Goal: Information Seeking & Learning: Learn about a topic

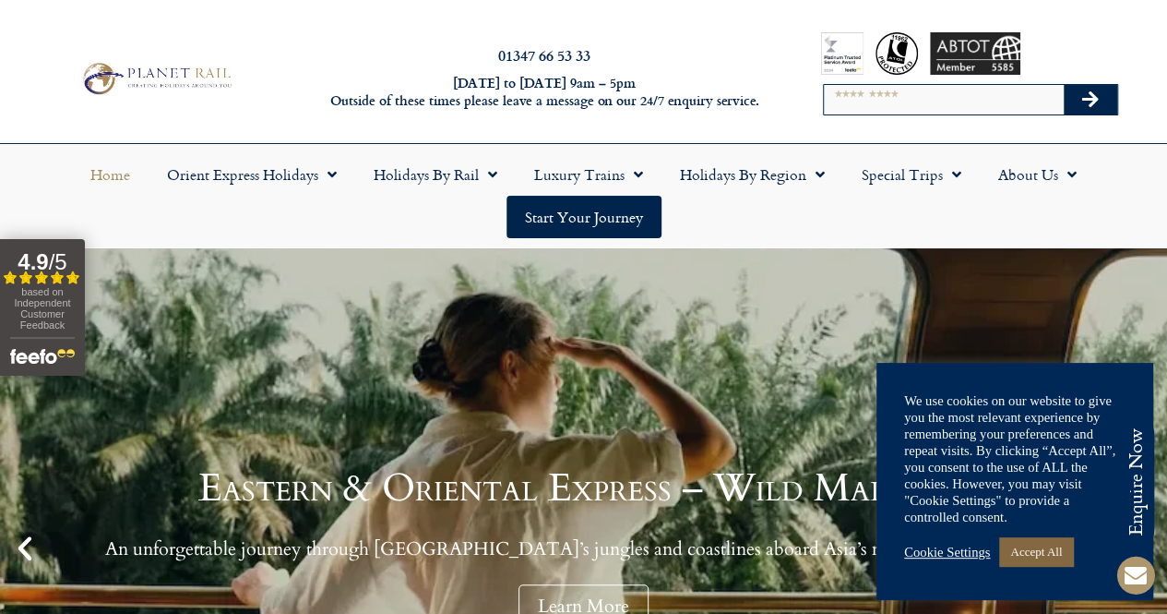
click at [1034, 553] on link "Accept All" at bounding box center [1036, 551] width 74 height 29
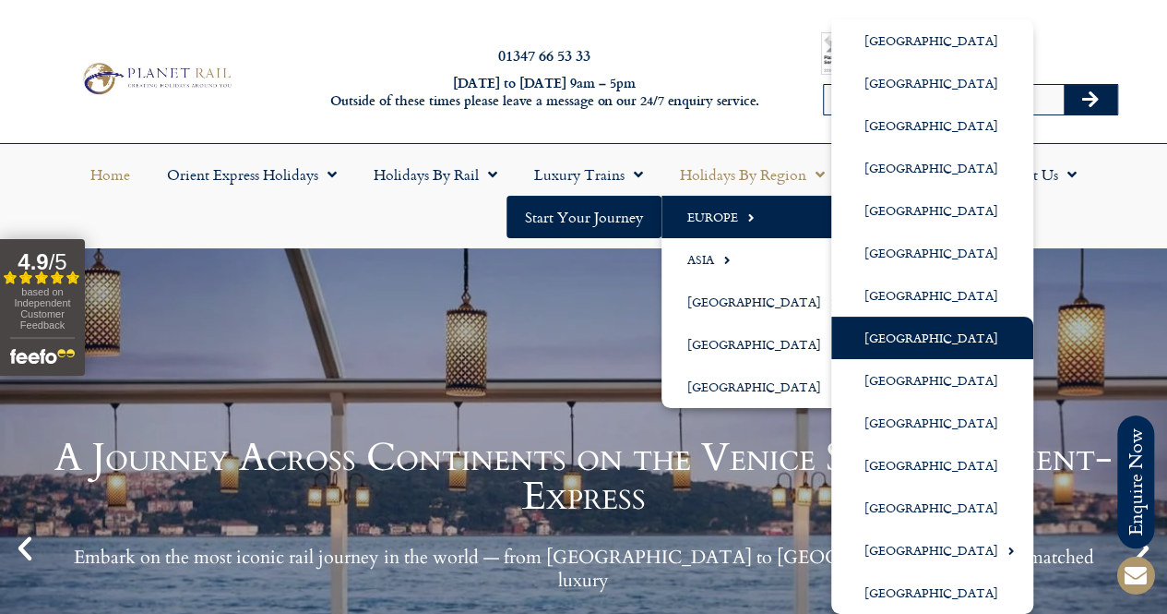
click at [912, 345] on link "[GEOGRAPHIC_DATA]" at bounding box center [932, 338] width 202 height 42
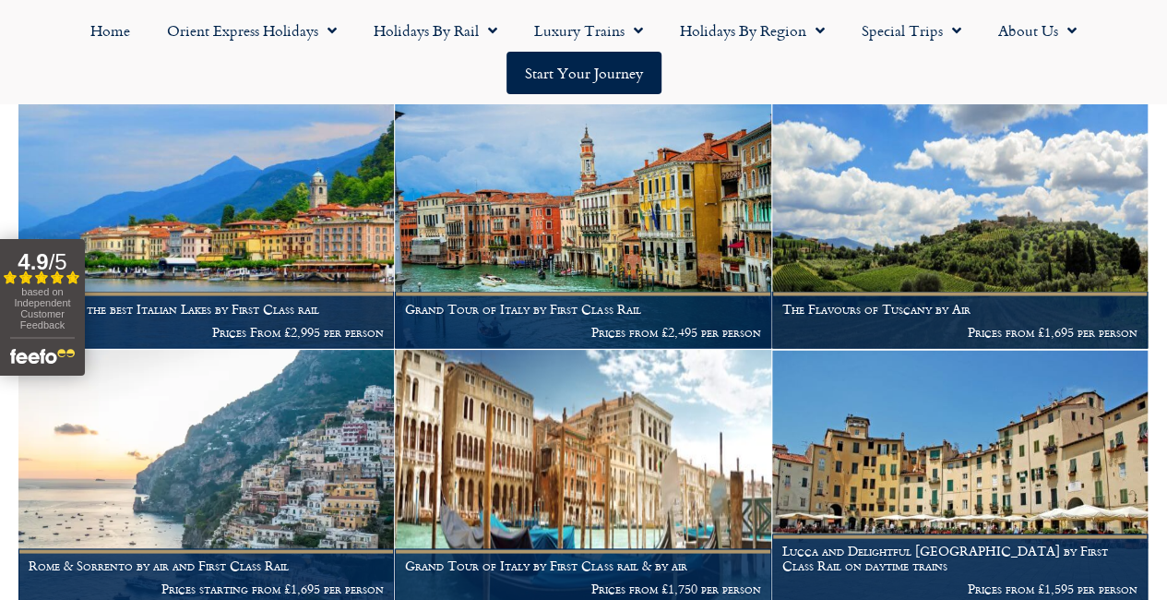
scroll to position [1515, 0]
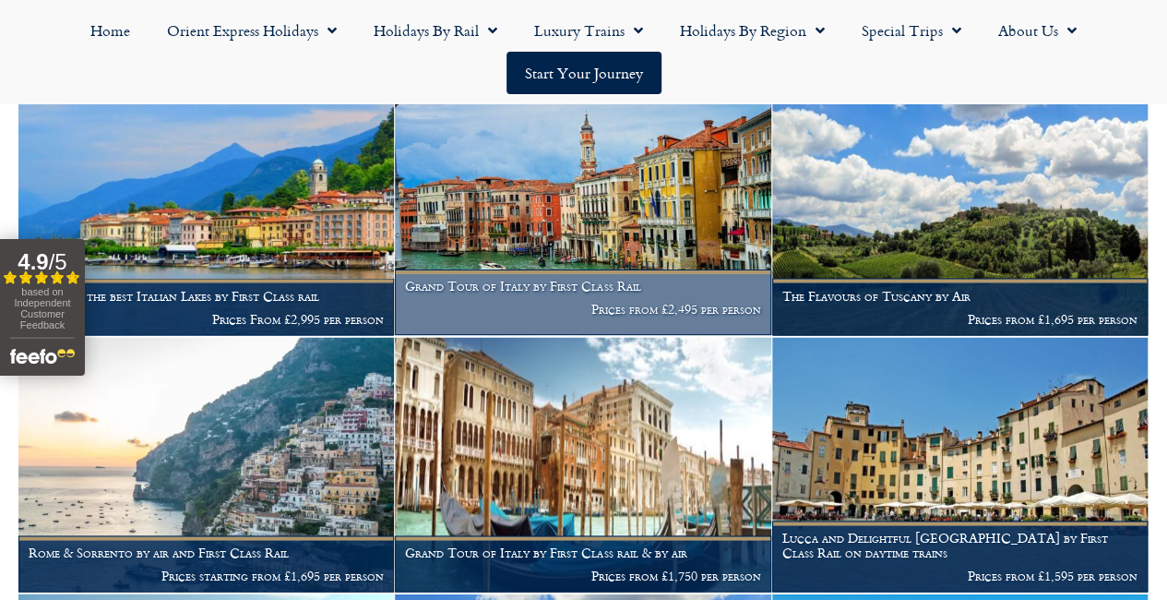
click at [632, 259] on img at bounding box center [583, 206] width 376 height 255
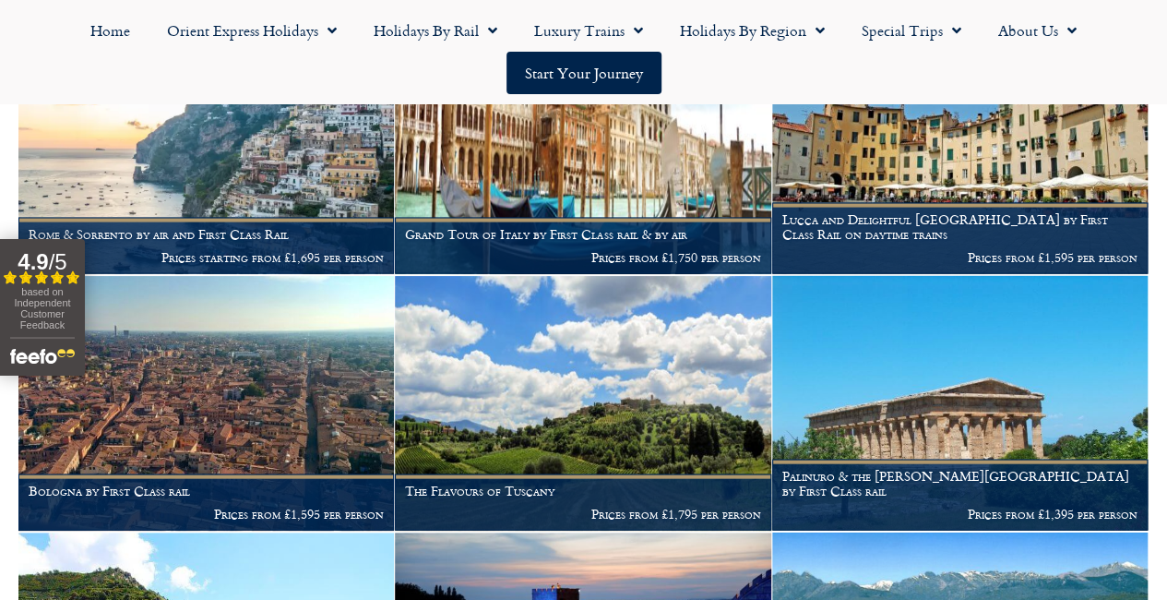
scroll to position [1816, 0]
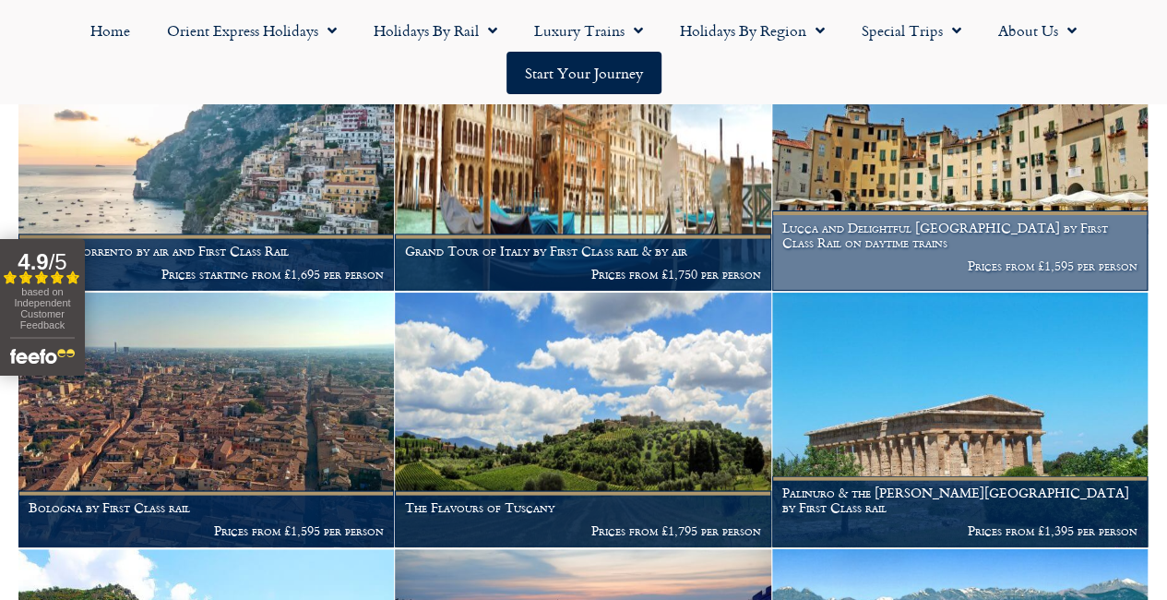
click at [988, 209] on img at bounding box center [960, 163] width 376 height 255
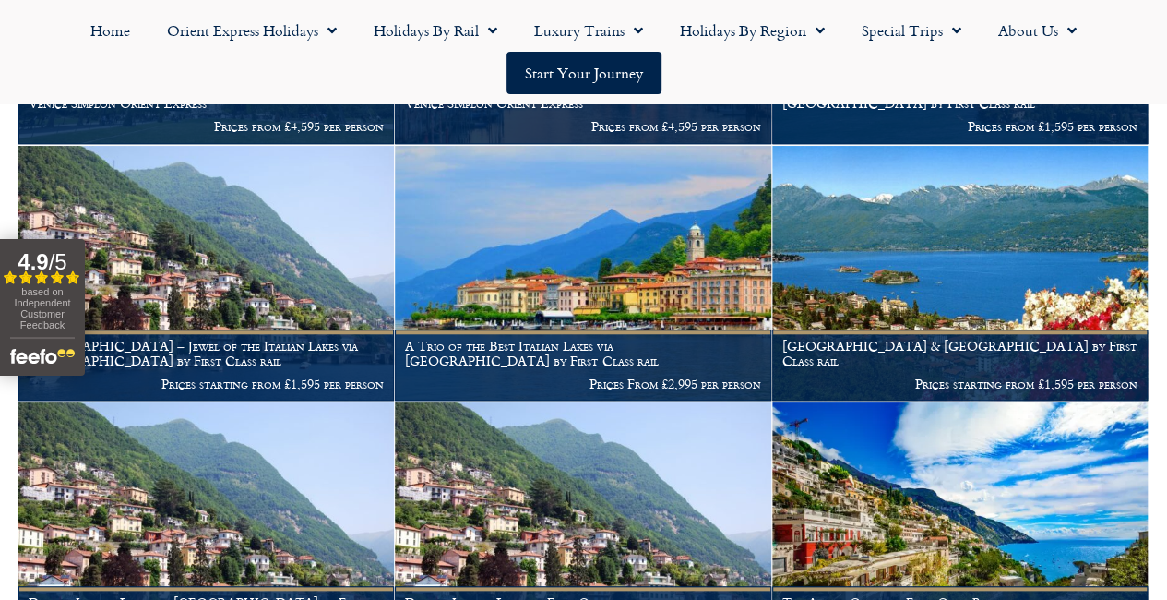
scroll to position [650, 0]
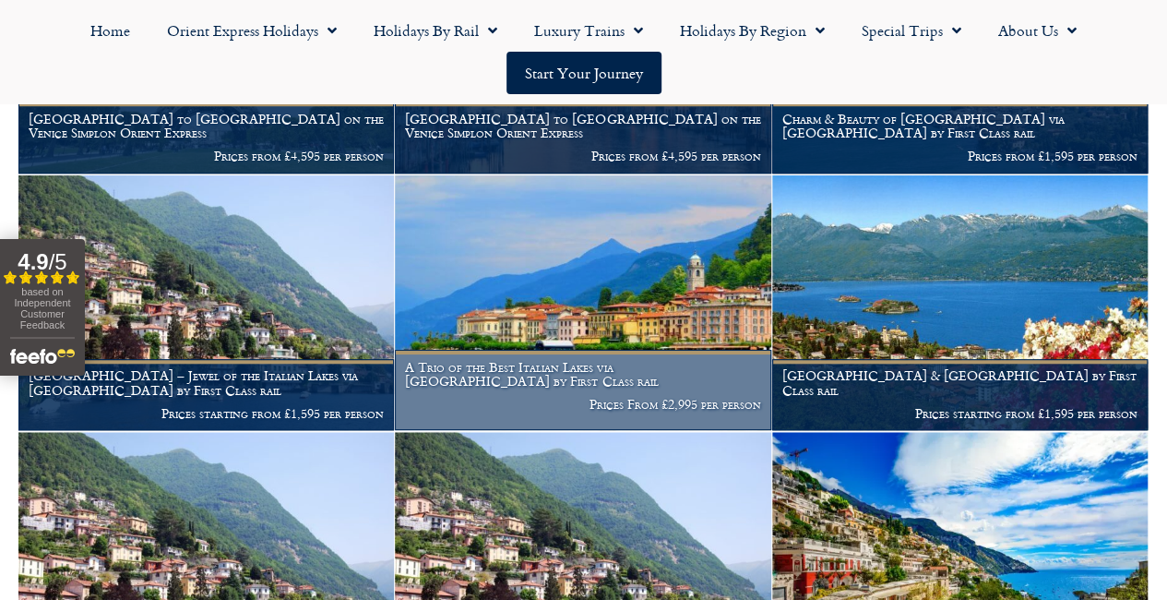
click at [594, 333] on img at bounding box center [583, 302] width 376 height 255
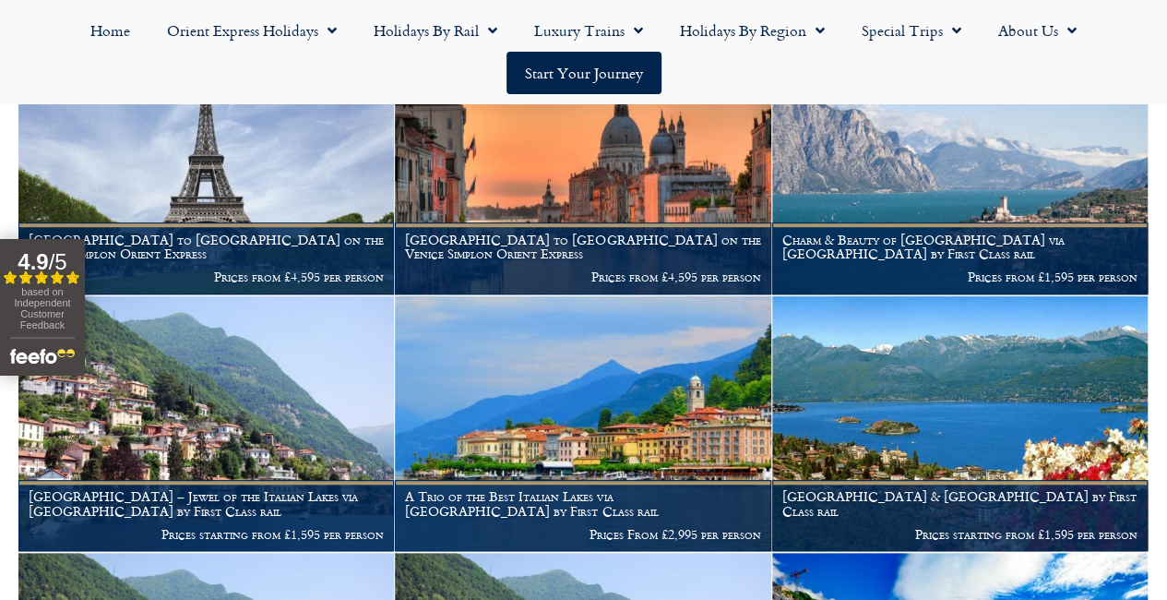
scroll to position [533, 0]
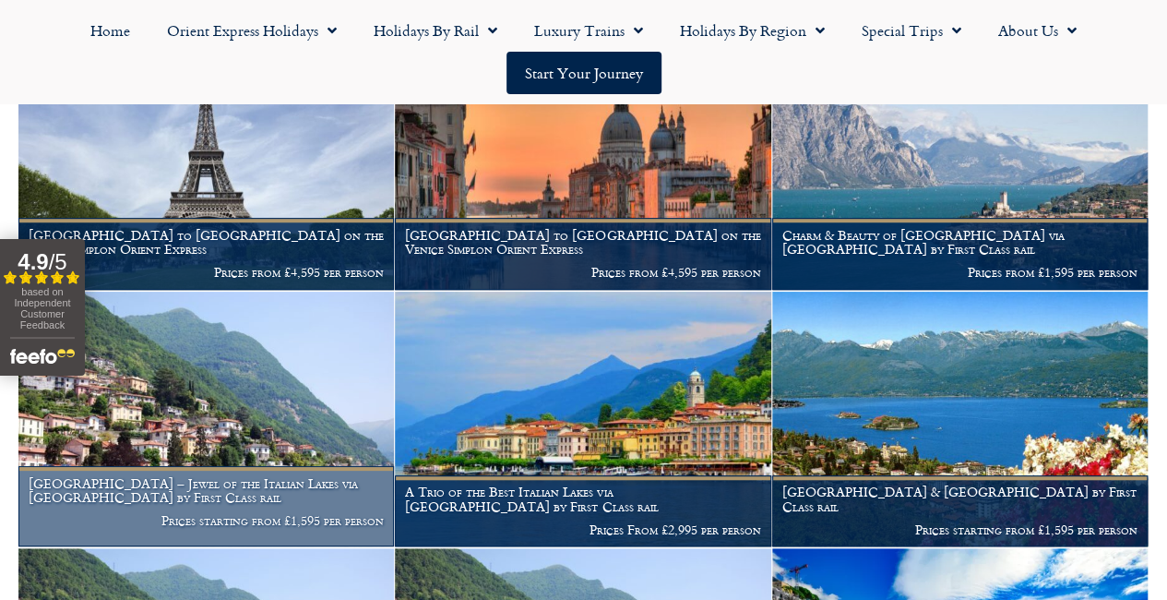
click at [301, 451] on img at bounding box center [206, 419] width 376 height 255
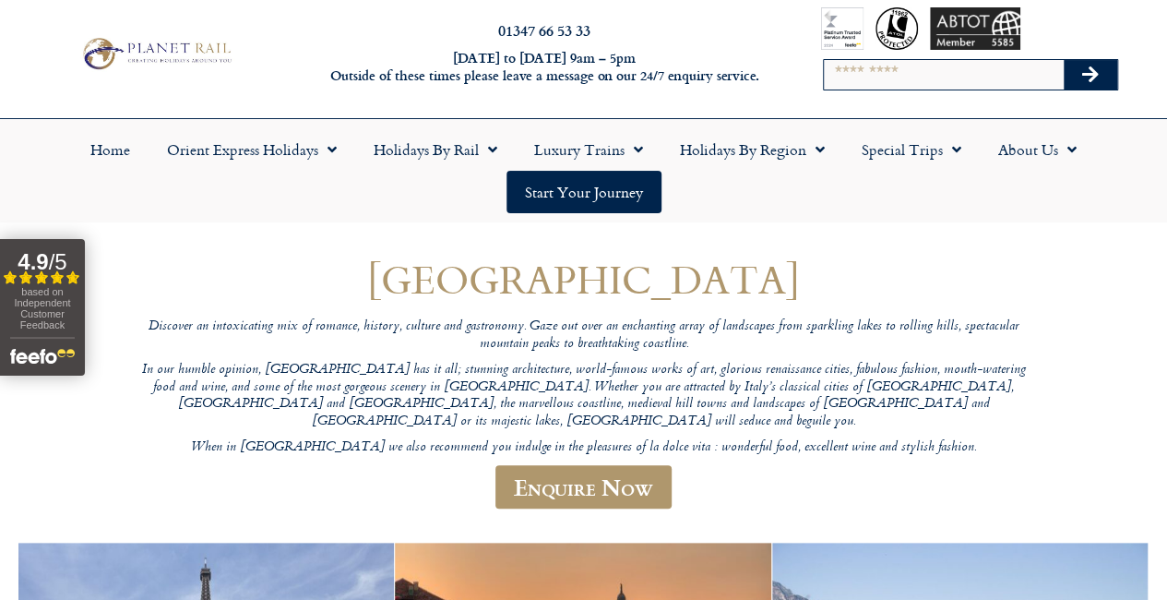
scroll to position [0, 0]
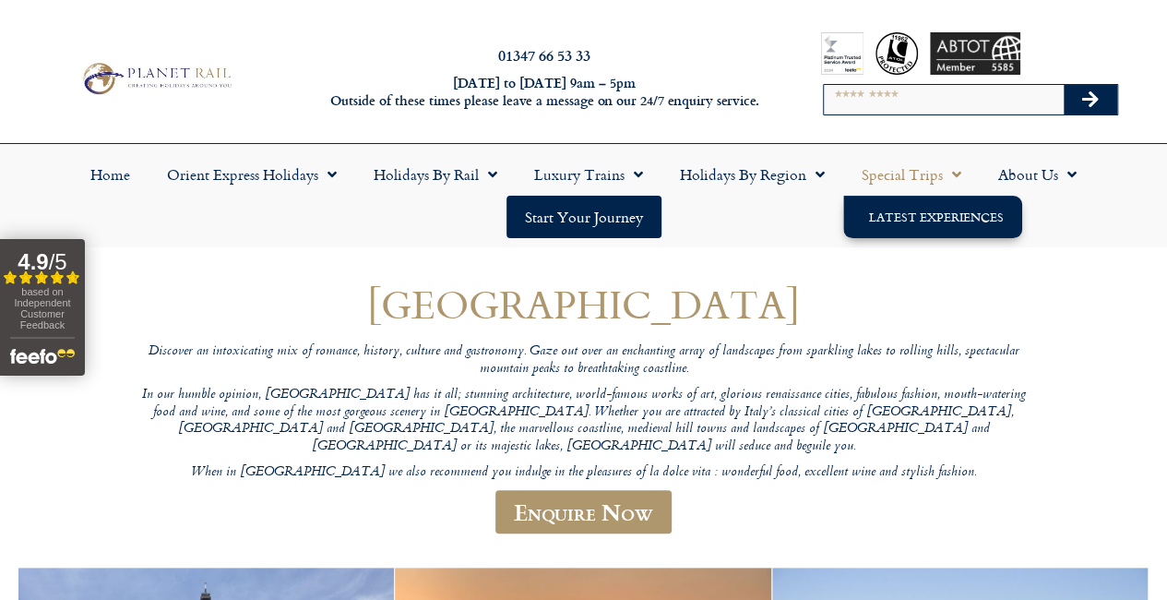
click at [930, 218] on link "Latest Experiences" at bounding box center [932, 217] width 179 height 42
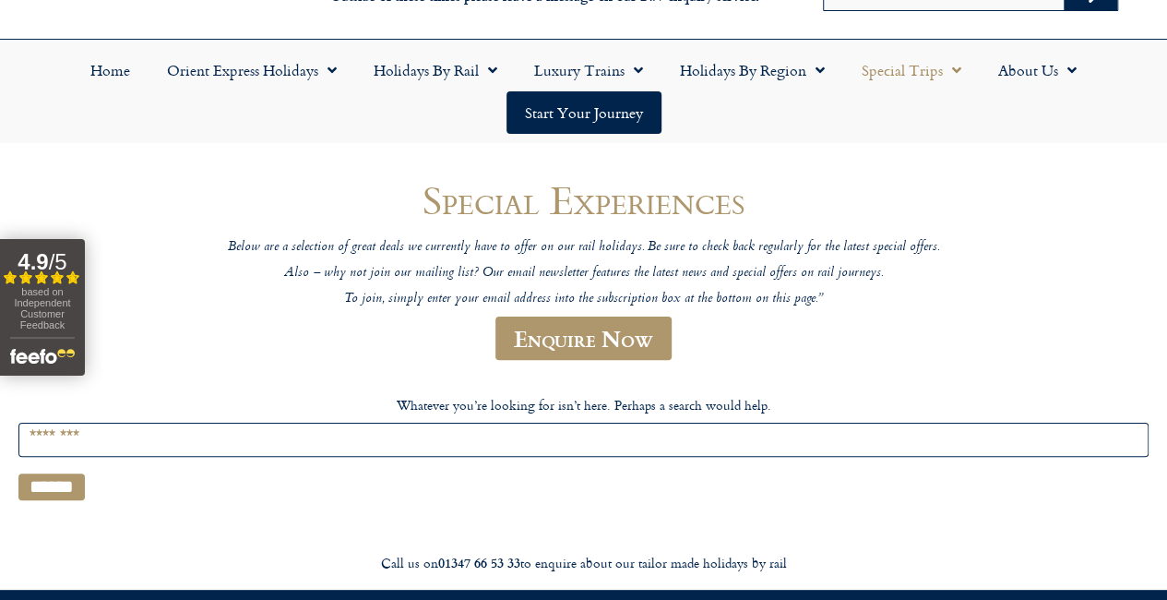
scroll to position [139, 0]
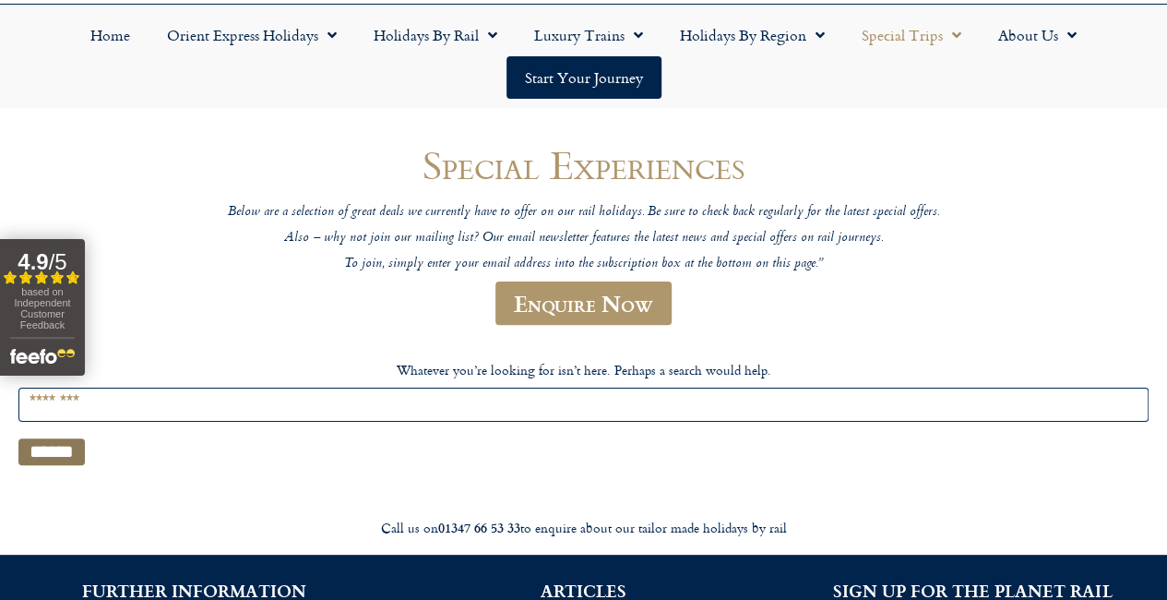
click at [59, 465] on input "******" at bounding box center [51, 451] width 66 height 27
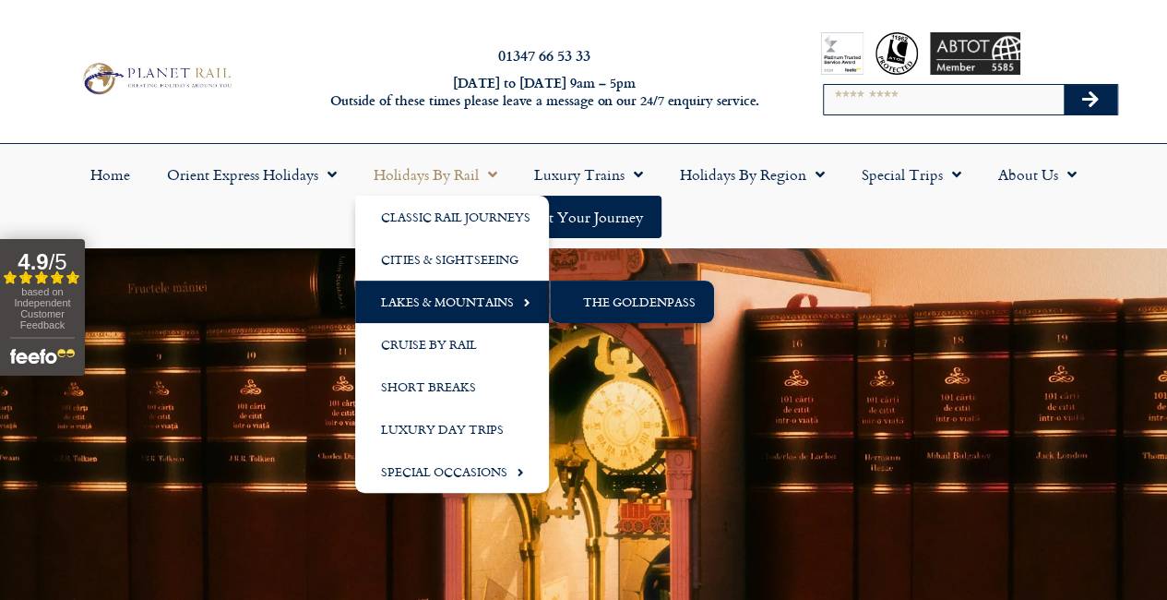
click at [606, 305] on link "The GoldenPass" at bounding box center [632, 302] width 164 height 42
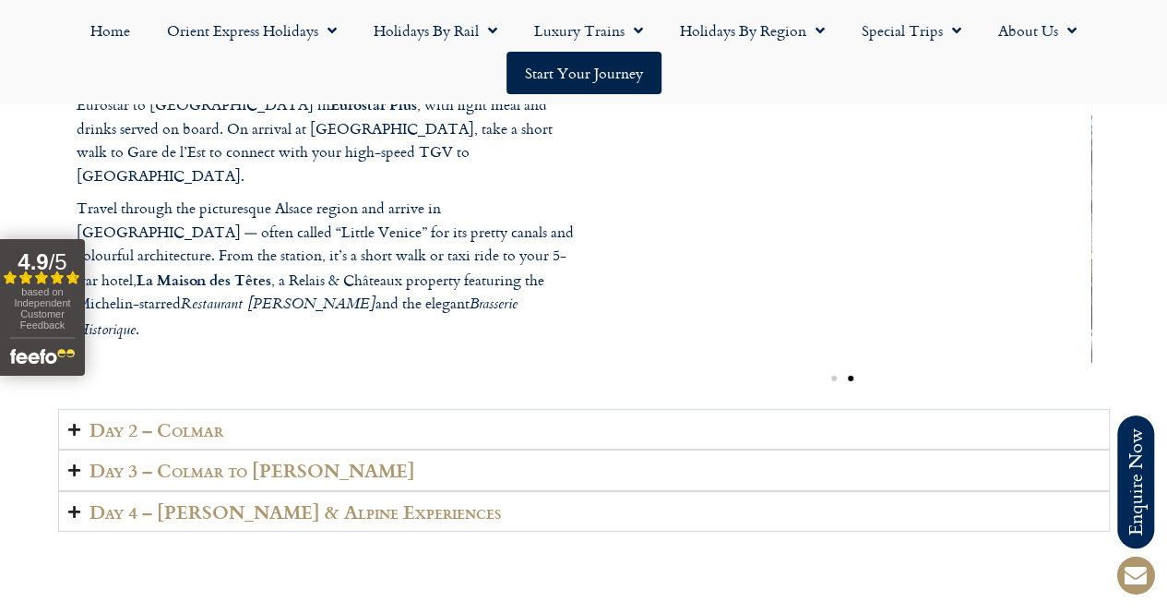
scroll to position [2610, 0]
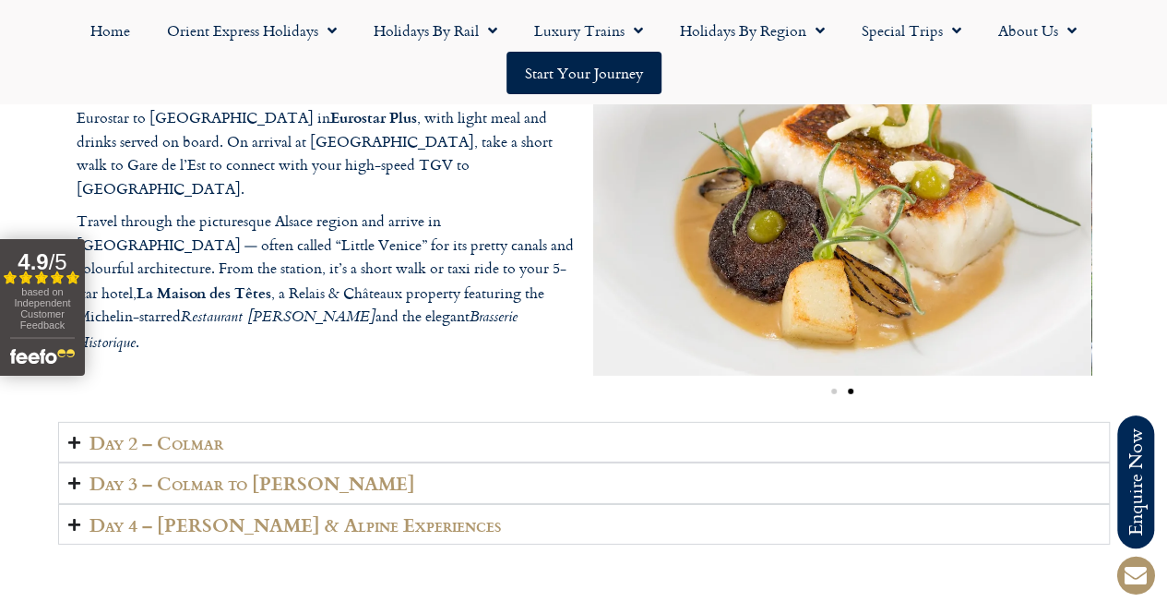
click at [260, 463] on summary "Day 2 – Colmar" at bounding box center [584, 443] width 1052 height 42
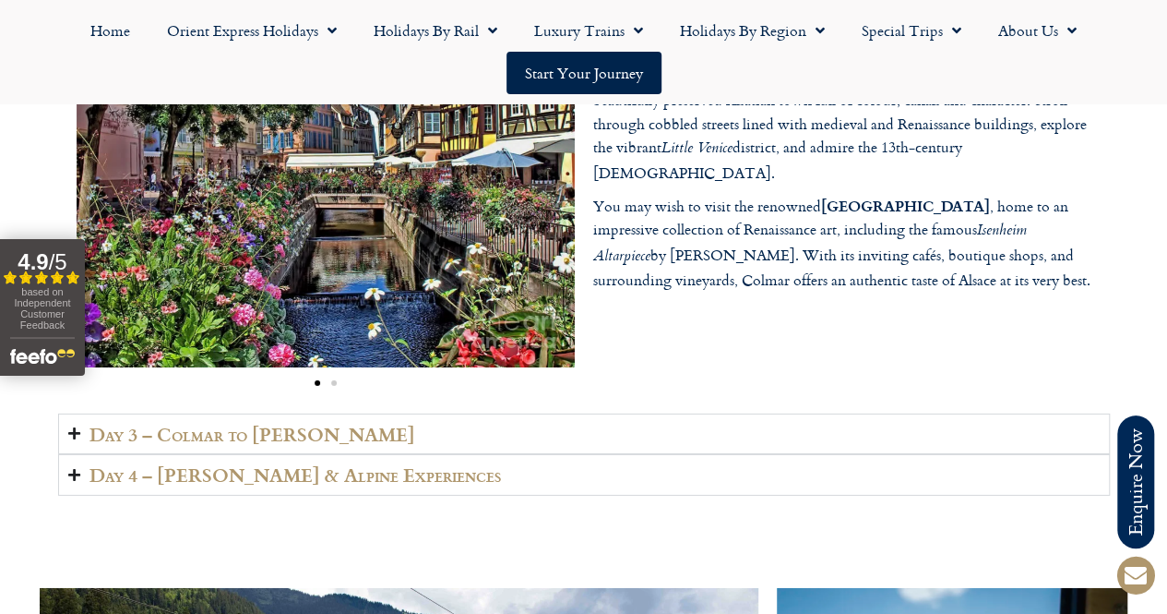
scroll to position [2730, 0]
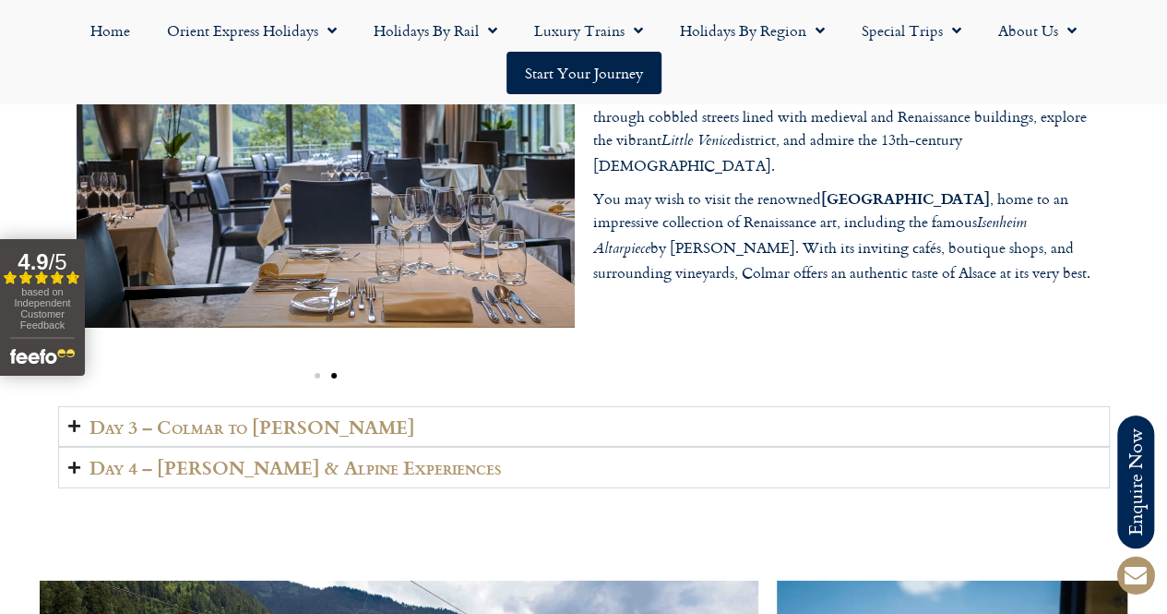
click at [326, 437] on h2 "Day 3 – Colmar to Lenk" at bounding box center [253, 426] width 326 height 21
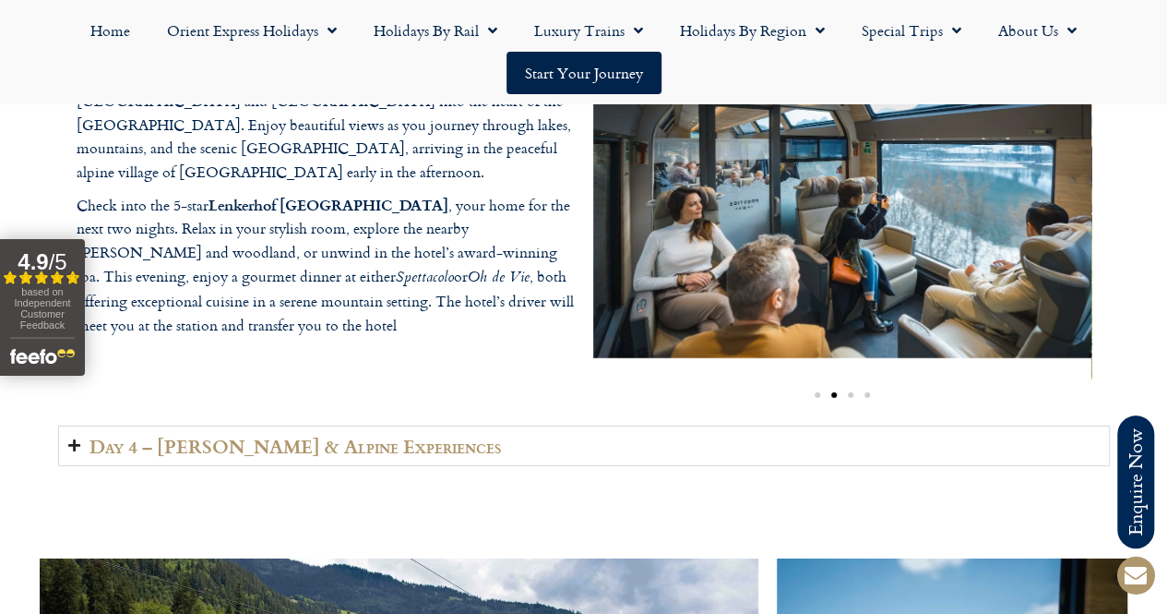
click at [359, 457] on h2 "Day 4 – Lenk & Alpine Experiences" at bounding box center [296, 446] width 412 height 21
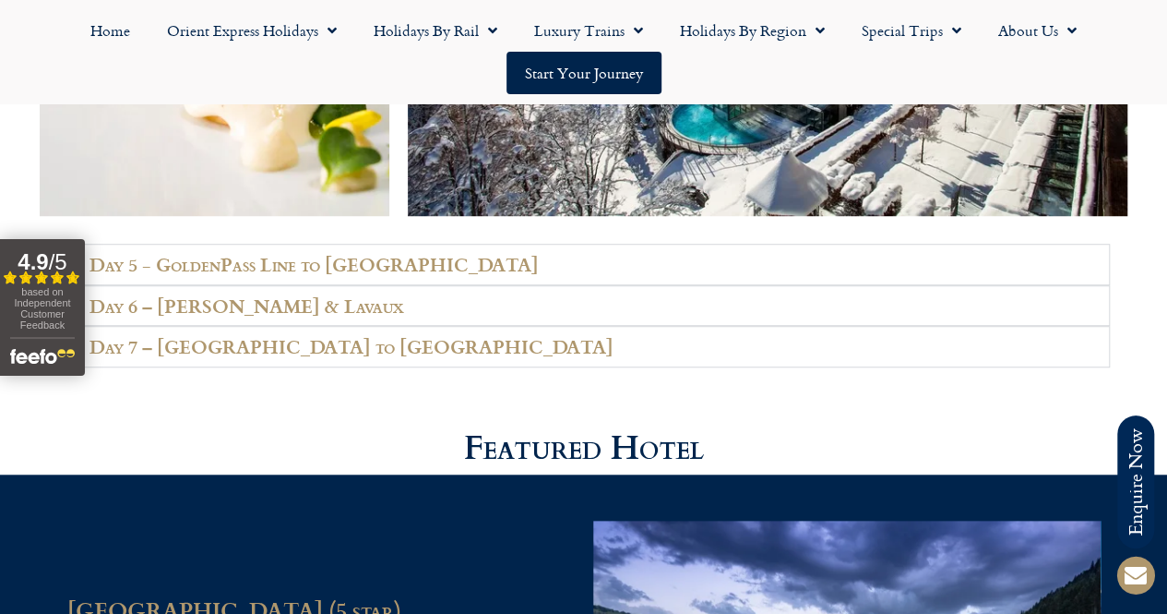
scroll to position [4060, 0]
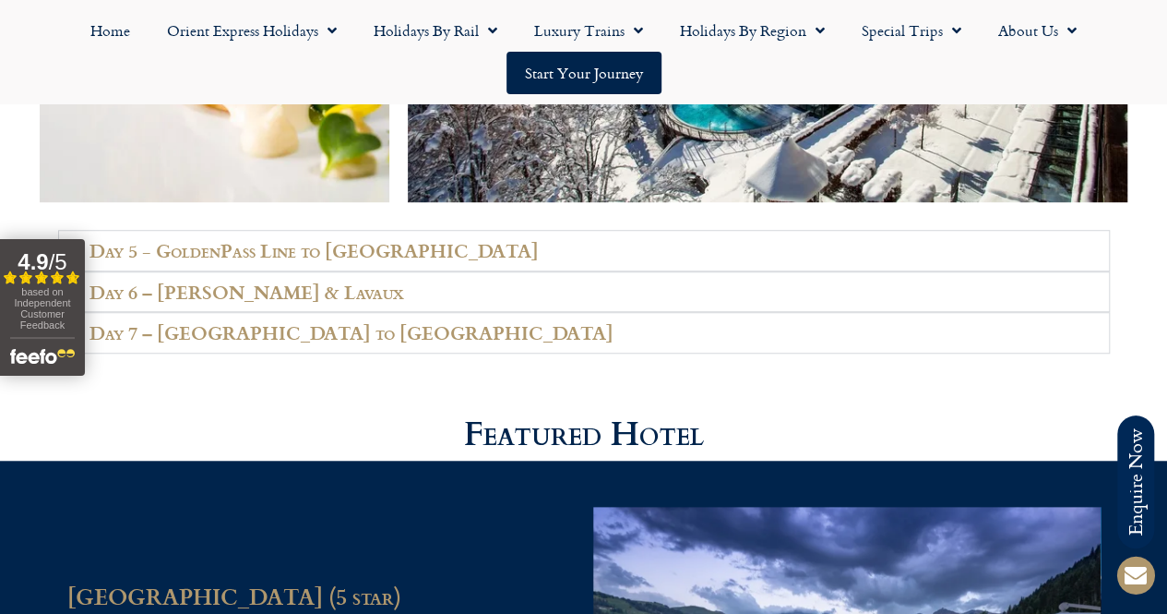
click at [401, 261] on h2 "Day 5 - GoldenPass Line to Vevey" at bounding box center [314, 250] width 449 height 21
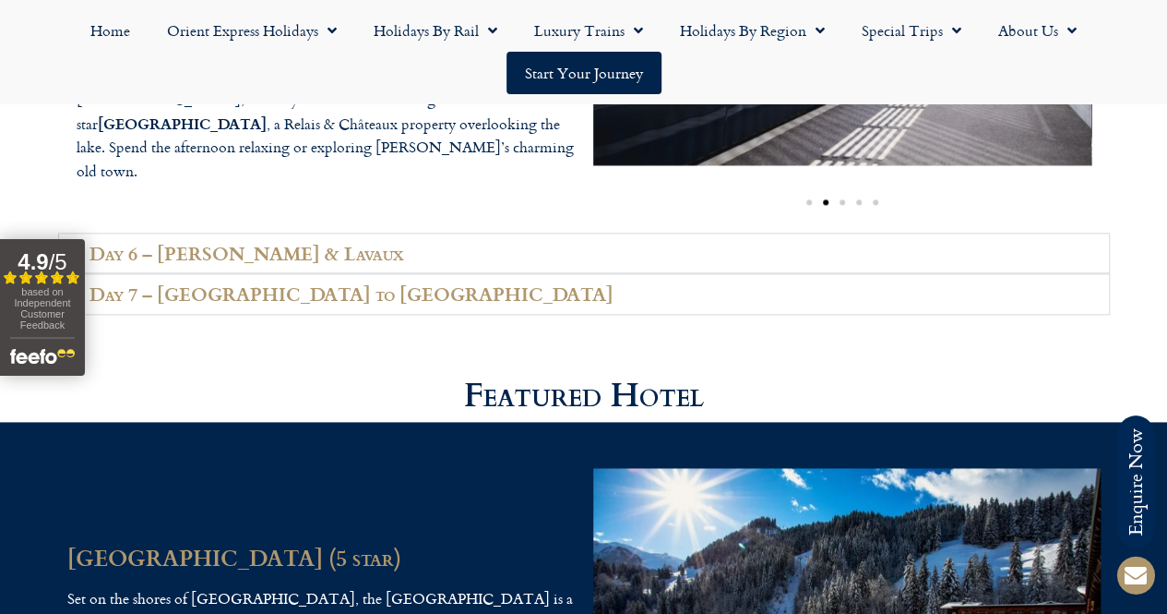
scroll to position [4544, 0]
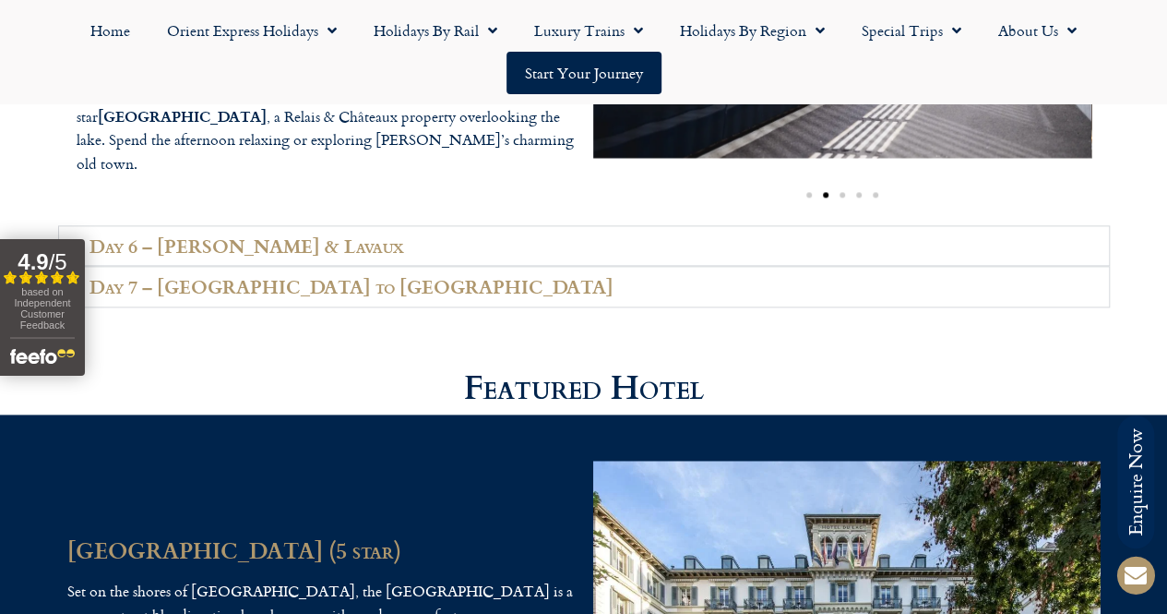
click at [284, 257] on h2 "Day 6 – Vevey & Lavaux" at bounding box center [247, 245] width 315 height 21
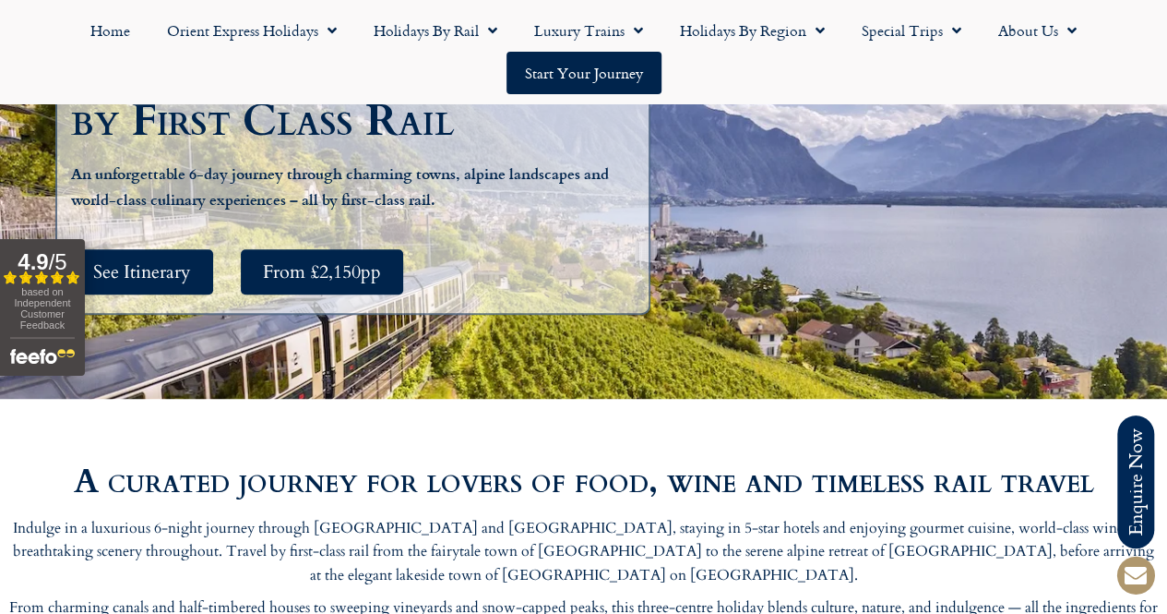
scroll to position [395, 0]
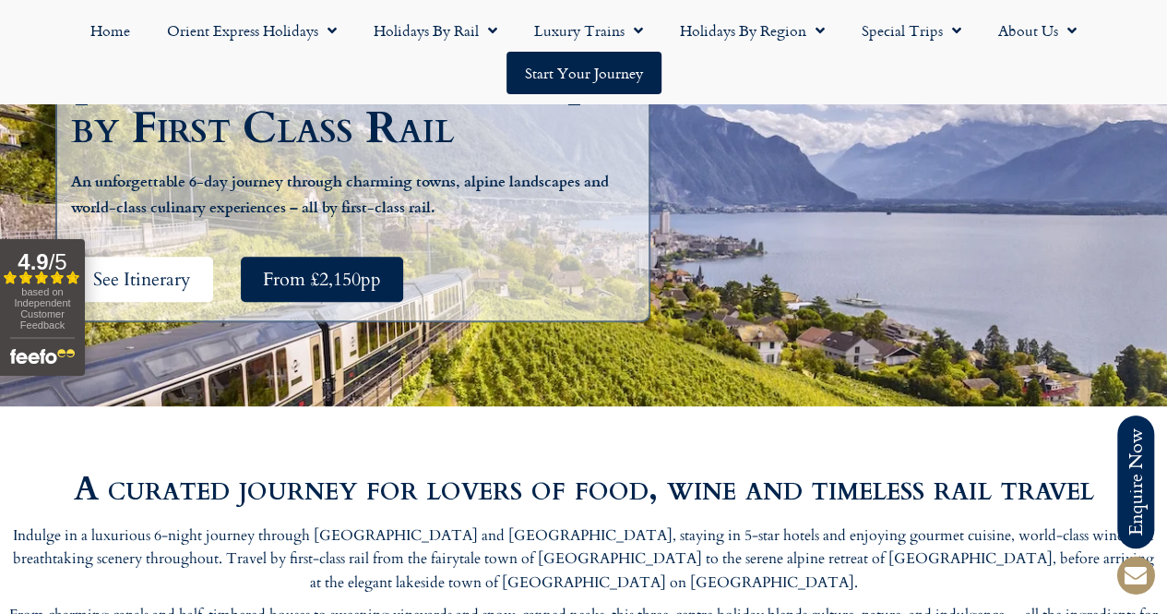
click at [160, 268] on span "See Itinerary" at bounding box center [142, 279] width 98 height 23
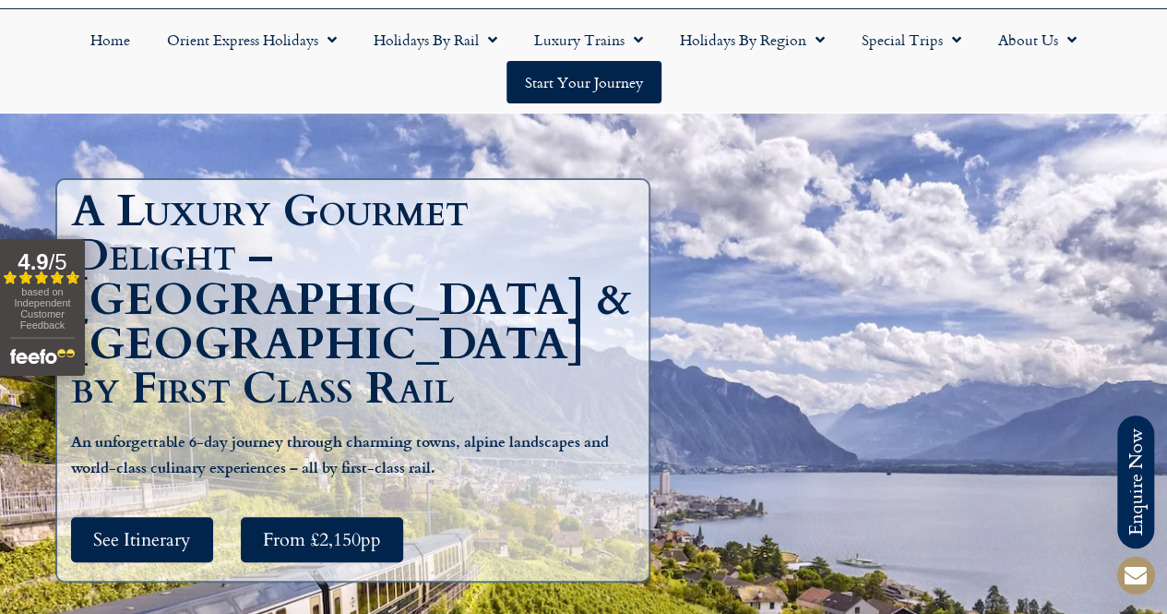
scroll to position [163, 0]
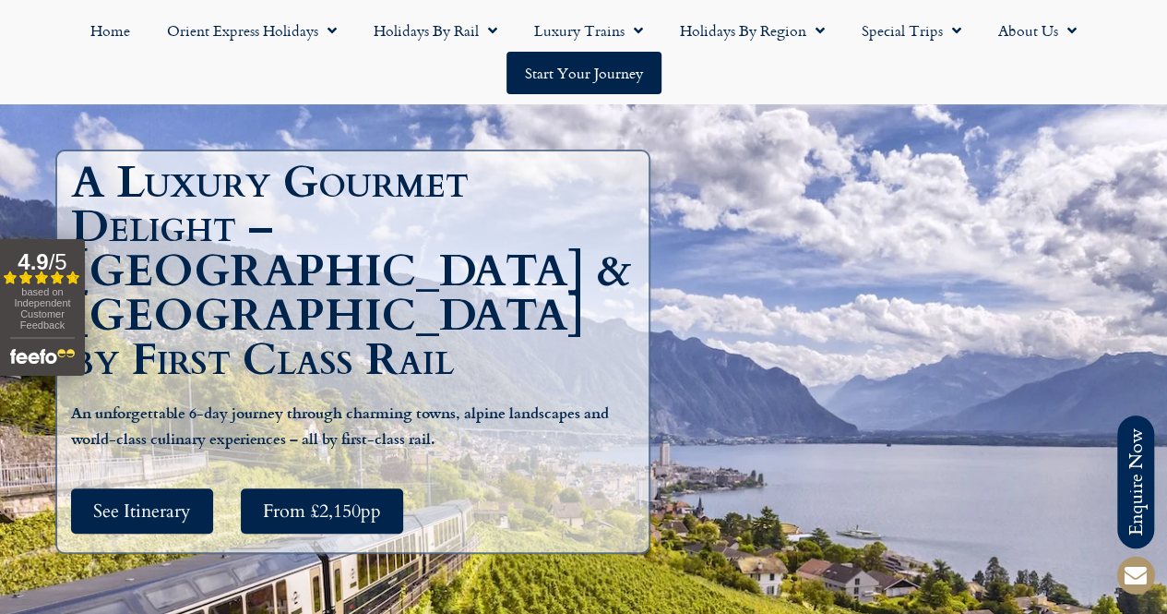
click at [1000, 162] on div "A Luxury Gourmet Delight – France & Switzerland by First Class Rail An unforget…" at bounding box center [583, 361] width 1167 height 553
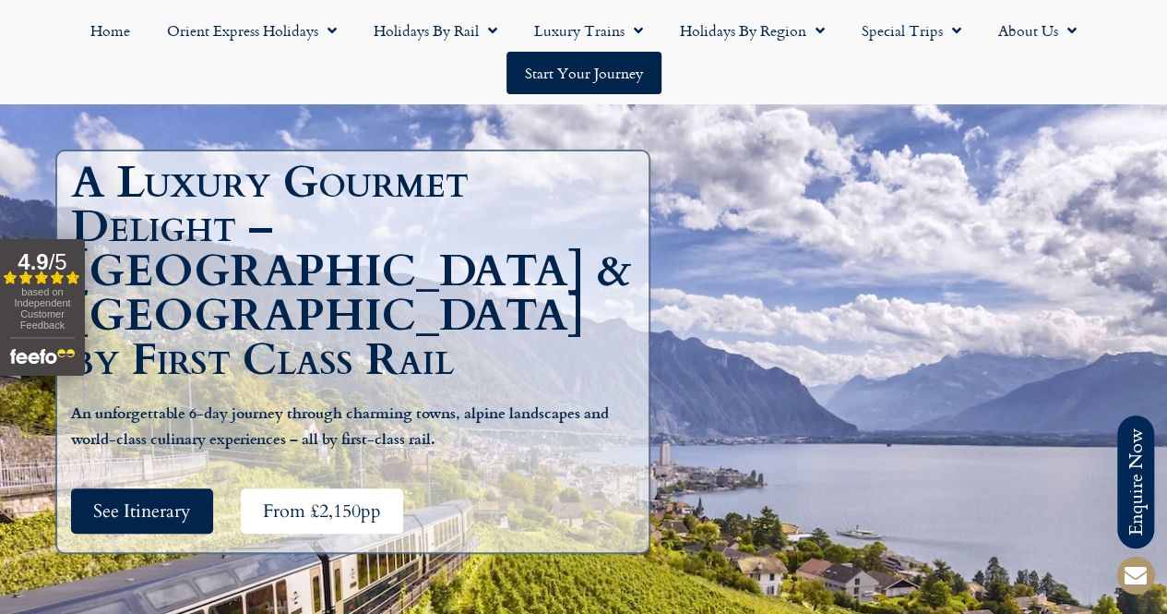
click at [338, 488] on link "From £2,150pp" at bounding box center [322, 510] width 162 height 45
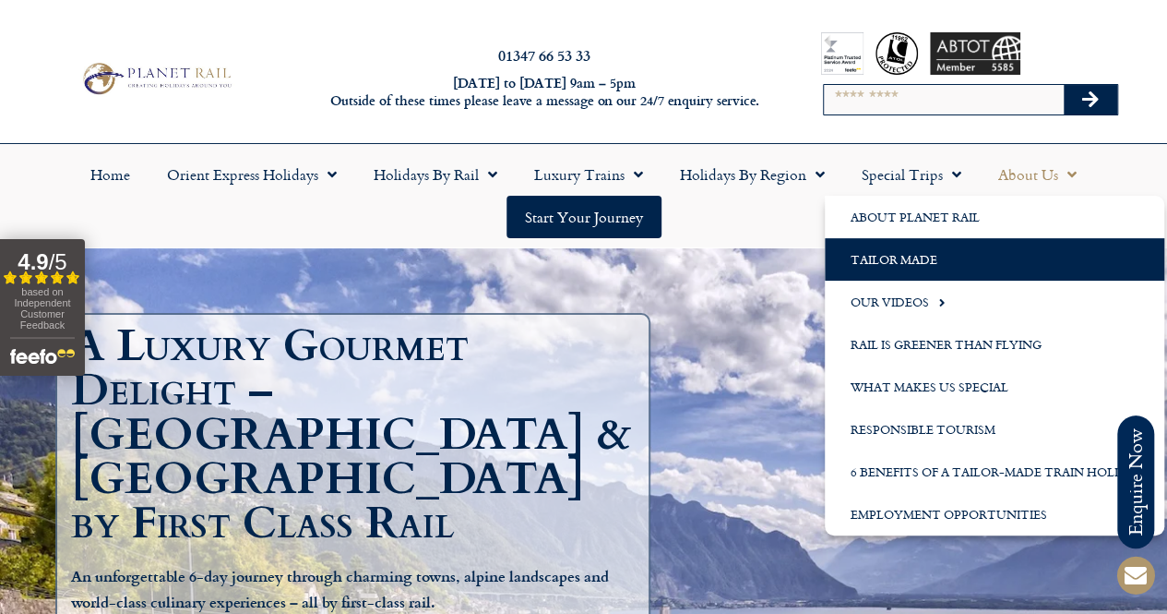
click at [930, 256] on link "Tailor Made" at bounding box center [995, 259] width 340 height 42
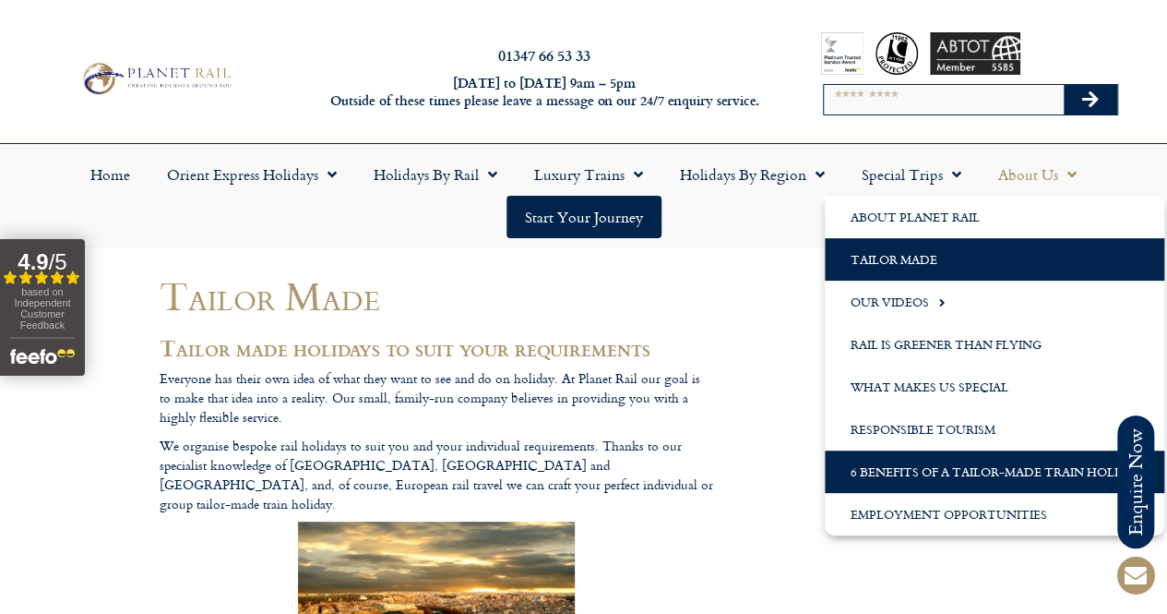
click at [940, 469] on link "6 Benefits of a Tailor-Made Train Holiday" at bounding box center [995, 471] width 340 height 42
